Goal: Task Accomplishment & Management: Manage account settings

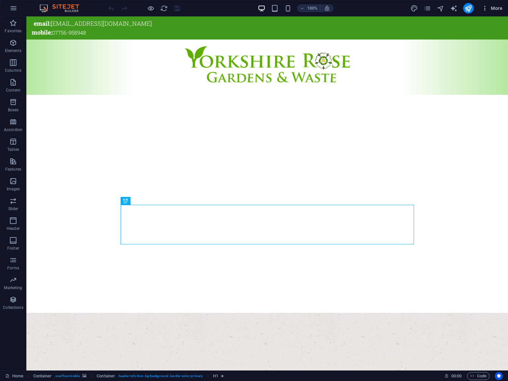
click at [494, 10] on span "More" at bounding box center [491, 8] width 21 height 7
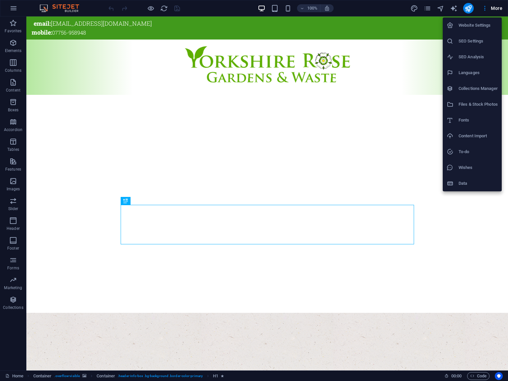
click at [469, 42] on h6 "SEO Settings" at bounding box center [477, 41] width 39 height 8
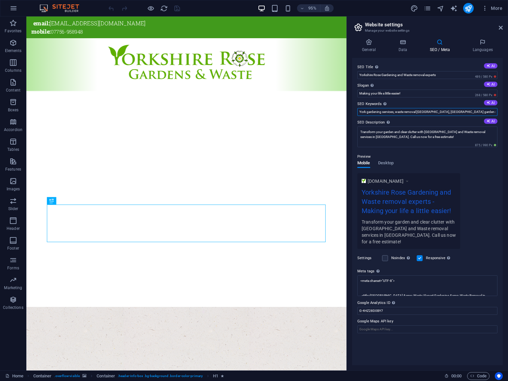
click at [426, 112] on input "York gardening services, waste removal [GEOGRAPHIC_DATA], [GEOGRAPHIC_DATA] gar…" at bounding box center [427, 112] width 140 height 8
click at [447, 112] on input "York gardening services, waste removal [GEOGRAPHIC_DATA], [GEOGRAPHIC_DATA] gar…" at bounding box center [427, 112] width 140 height 8
click at [453, 113] on input "York gardening services, waste removal [GEOGRAPHIC_DATA], [GEOGRAPHIC_DATA] gar…" at bounding box center [427, 112] width 140 height 8
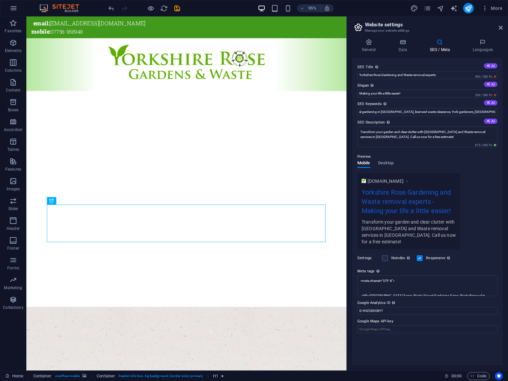
scroll to position [0, 0]
drag, startPoint x: 427, startPoint y: 113, endPoint x: 427, endPoint y: 125, distance: 11.9
click at [426, 113] on input "York gardening services, waste removal [GEOGRAPHIC_DATA], [GEOGRAPHIC_DATA] gar…" at bounding box center [427, 112] width 140 height 8
paste input "Lawn mowing York"
click at [396, 113] on input "York gardening services, waste removal [GEOGRAPHIC_DATA], Lawn [GEOGRAPHIC_DATA…" at bounding box center [427, 112] width 140 height 8
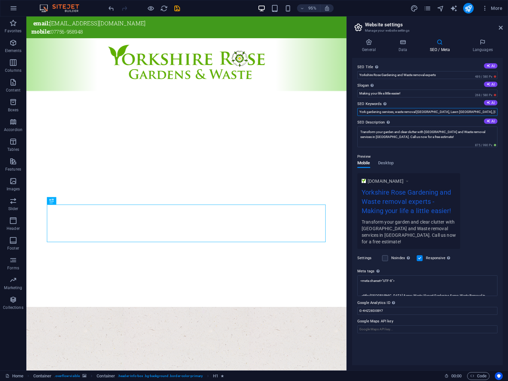
paste input "Hedge trimming services [GEOGRAPHIC_DATA]"
type input "York gardening services, Hedge trimming services [GEOGRAPHIC_DATA], waste remov…"
click at [469, 9] on icon "publish" at bounding box center [468, 9] width 8 height 8
